Goal: Check status

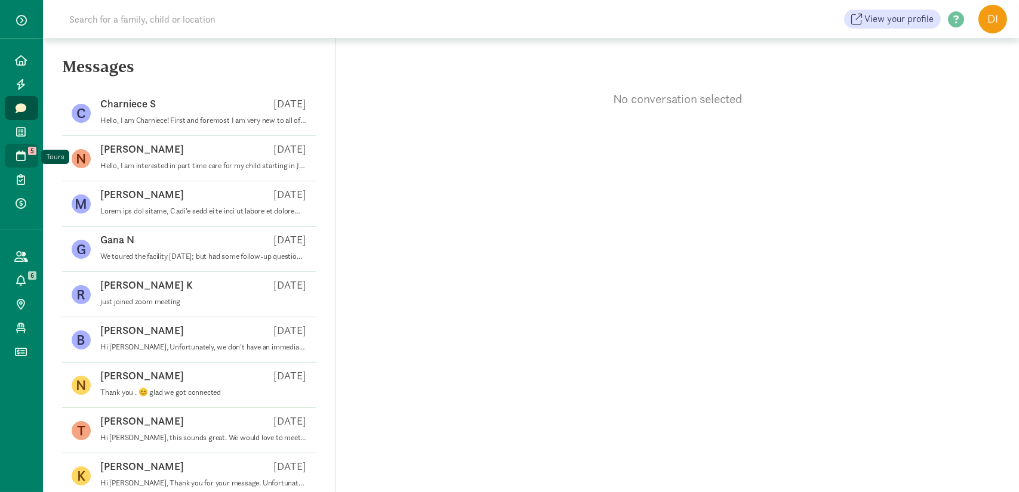
click at [23, 152] on icon at bounding box center [22, 155] width 10 height 11
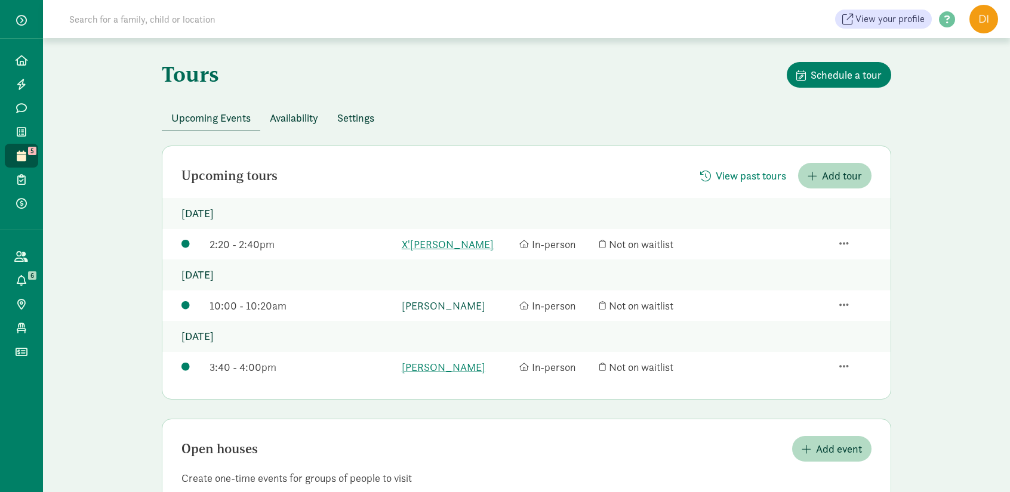
click at [435, 310] on link "[PERSON_NAME]" at bounding box center [458, 306] width 112 height 16
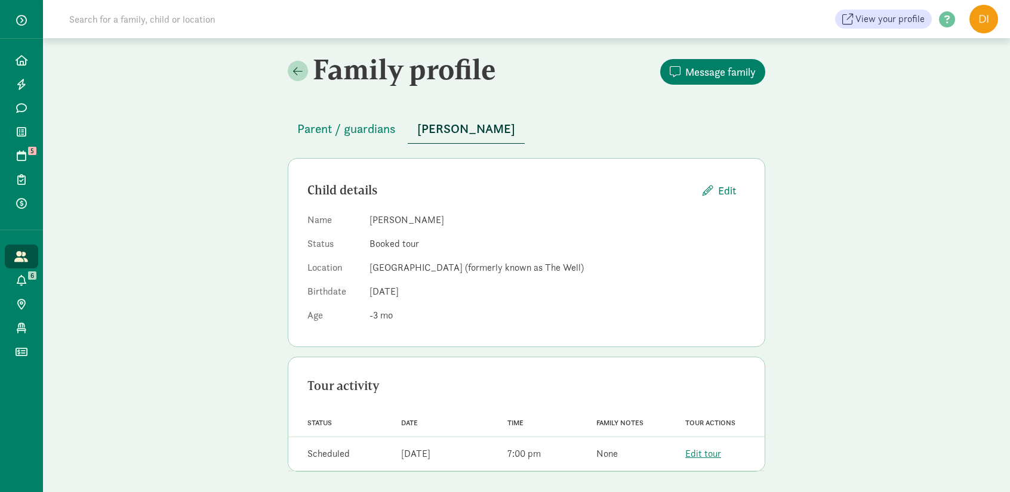
scroll to position [3, 0]
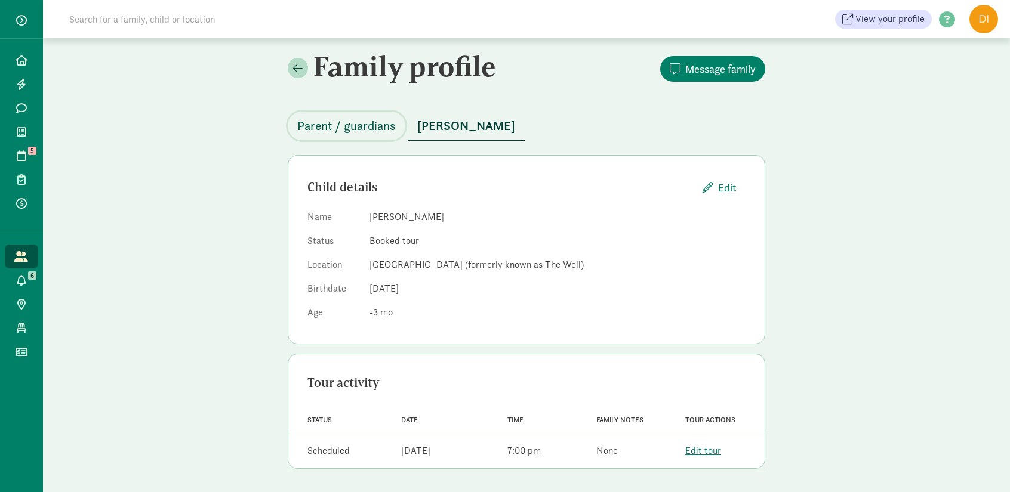
click at [322, 134] on span "Parent / guardians" at bounding box center [346, 125] width 98 height 19
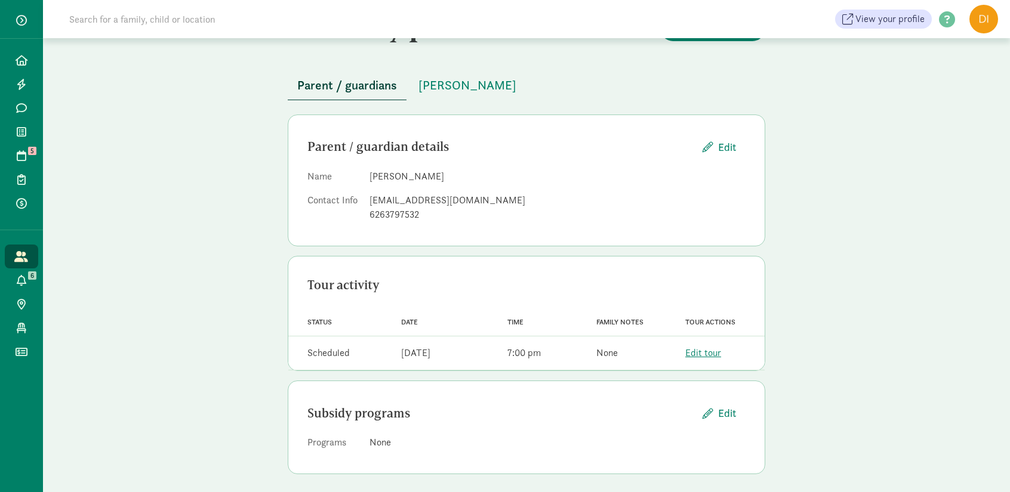
scroll to position [49, 0]
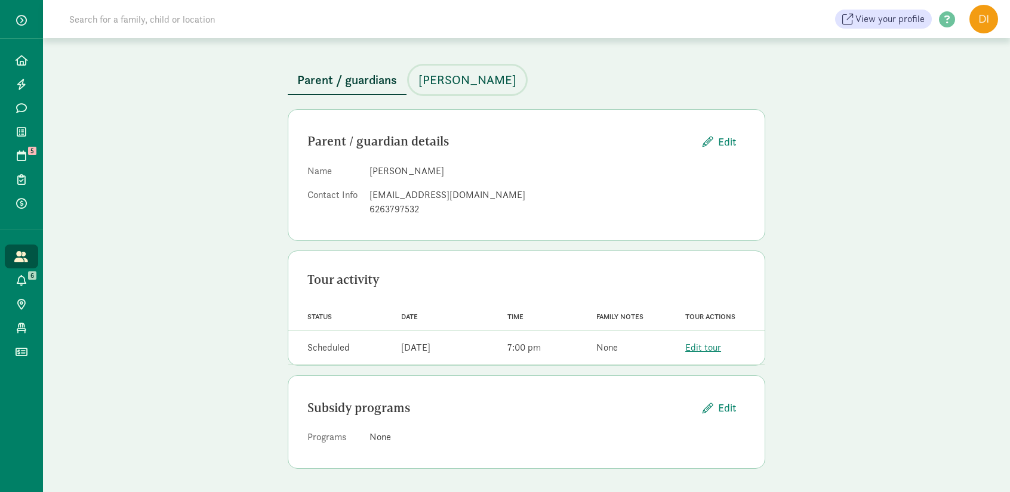
click at [445, 79] on span "[PERSON_NAME]" at bounding box center [467, 79] width 98 height 19
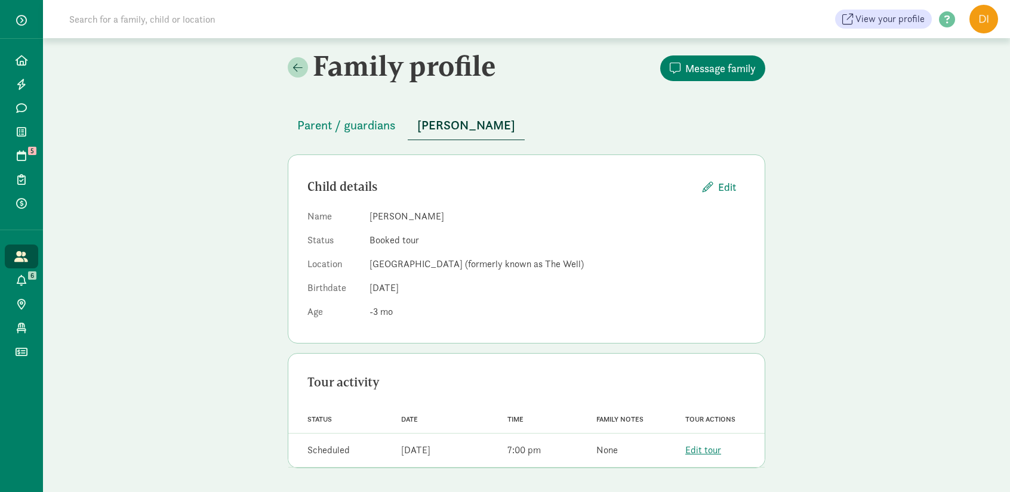
scroll to position [3, 0]
